Goal: Communication & Community: Answer question/provide support

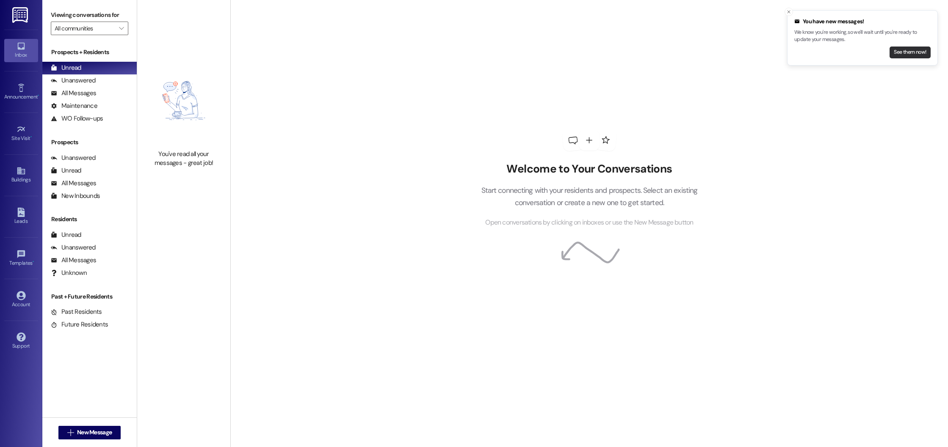
click at [916, 51] on button "See them now!" at bounding box center [909, 53] width 41 height 12
click at [28, 211] on link "Leads" at bounding box center [21, 216] width 34 height 23
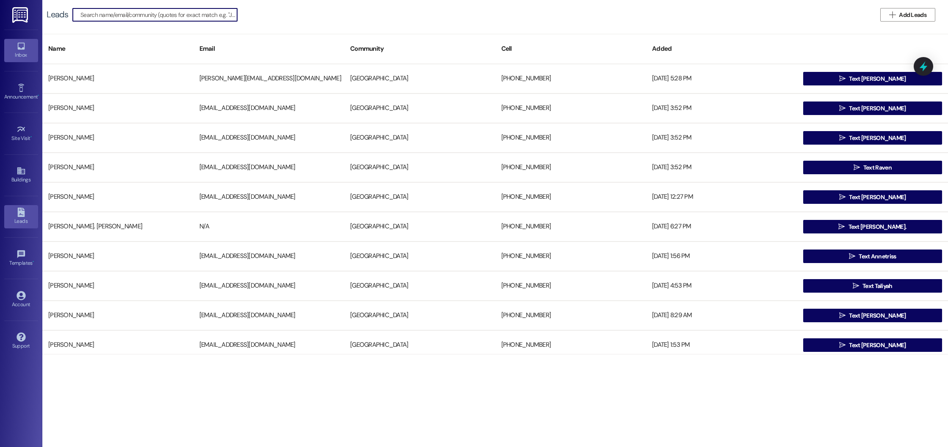
click at [22, 56] on div "Inbox" at bounding box center [21, 55] width 42 height 8
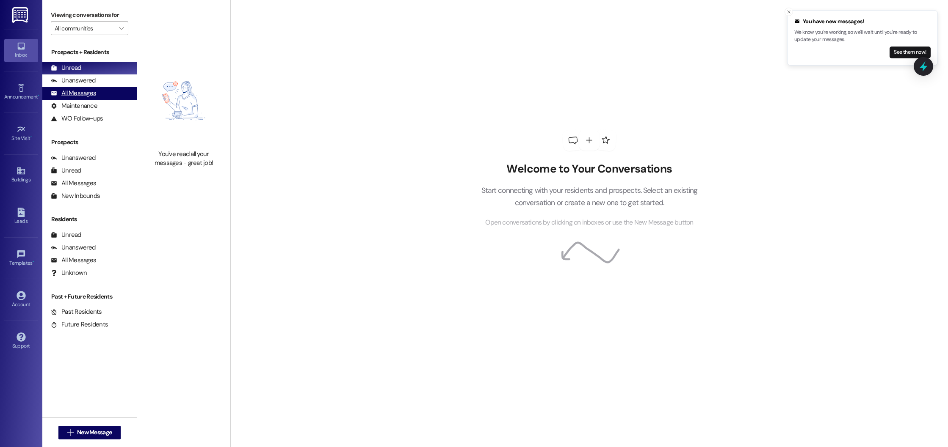
click at [70, 90] on div "All Messages" at bounding box center [73, 93] width 45 height 9
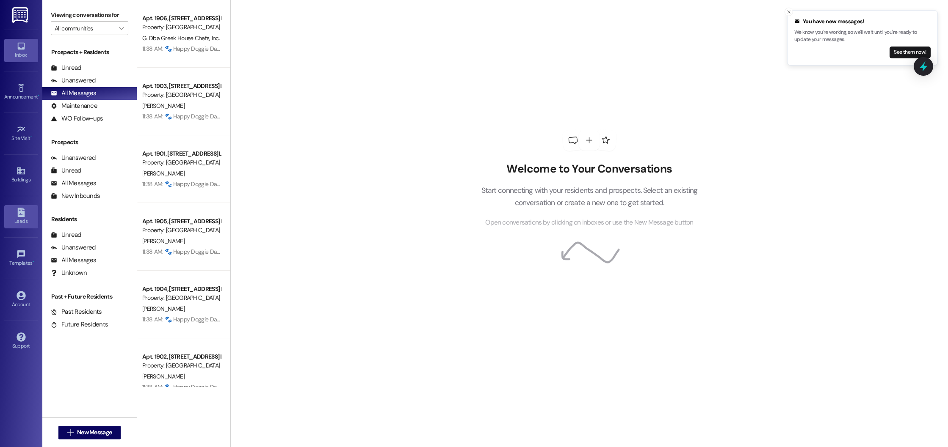
click at [24, 210] on icon at bounding box center [21, 212] width 9 height 9
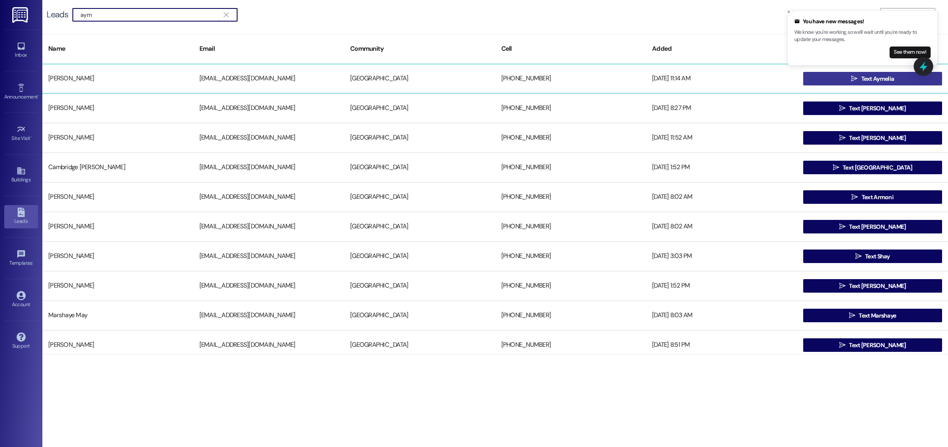
type input "aym"
click at [832, 83] on button " Text Aymelia" at bounding box center [872, 79] width 139 height 14
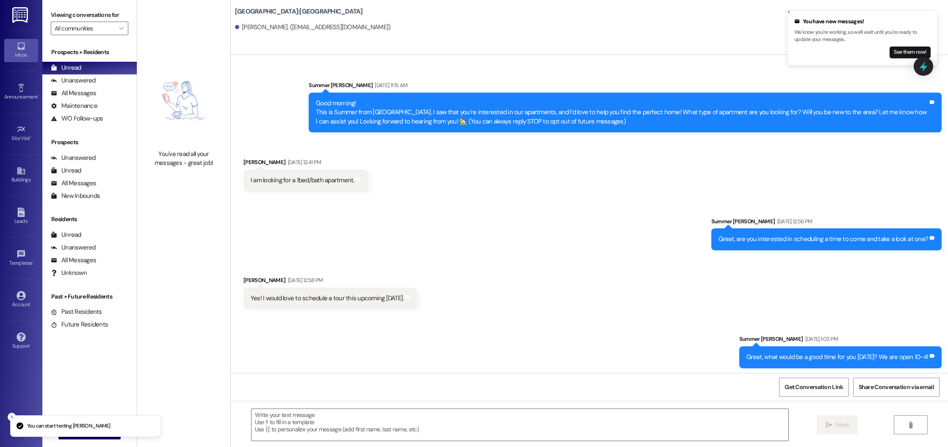
scroll to position [2245, 0]
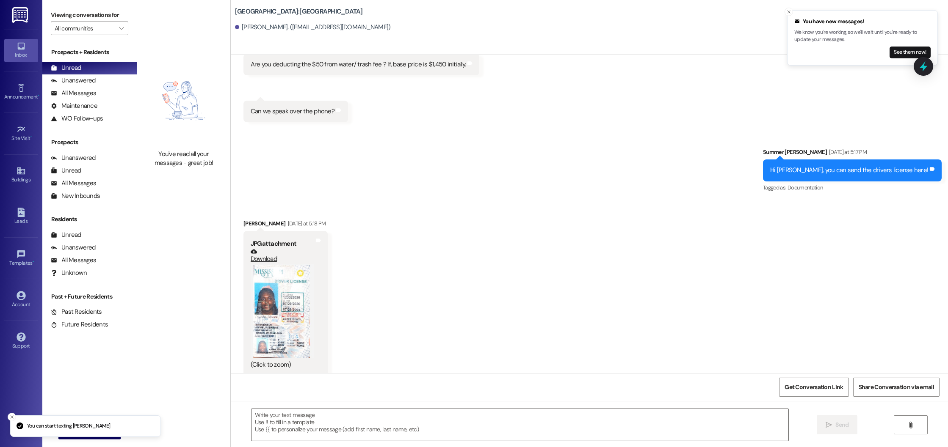
click at [300, 319] on button "Zoom image" at bounding box center [282, 311] width 63 height 94
